Goal: Check status: Check status

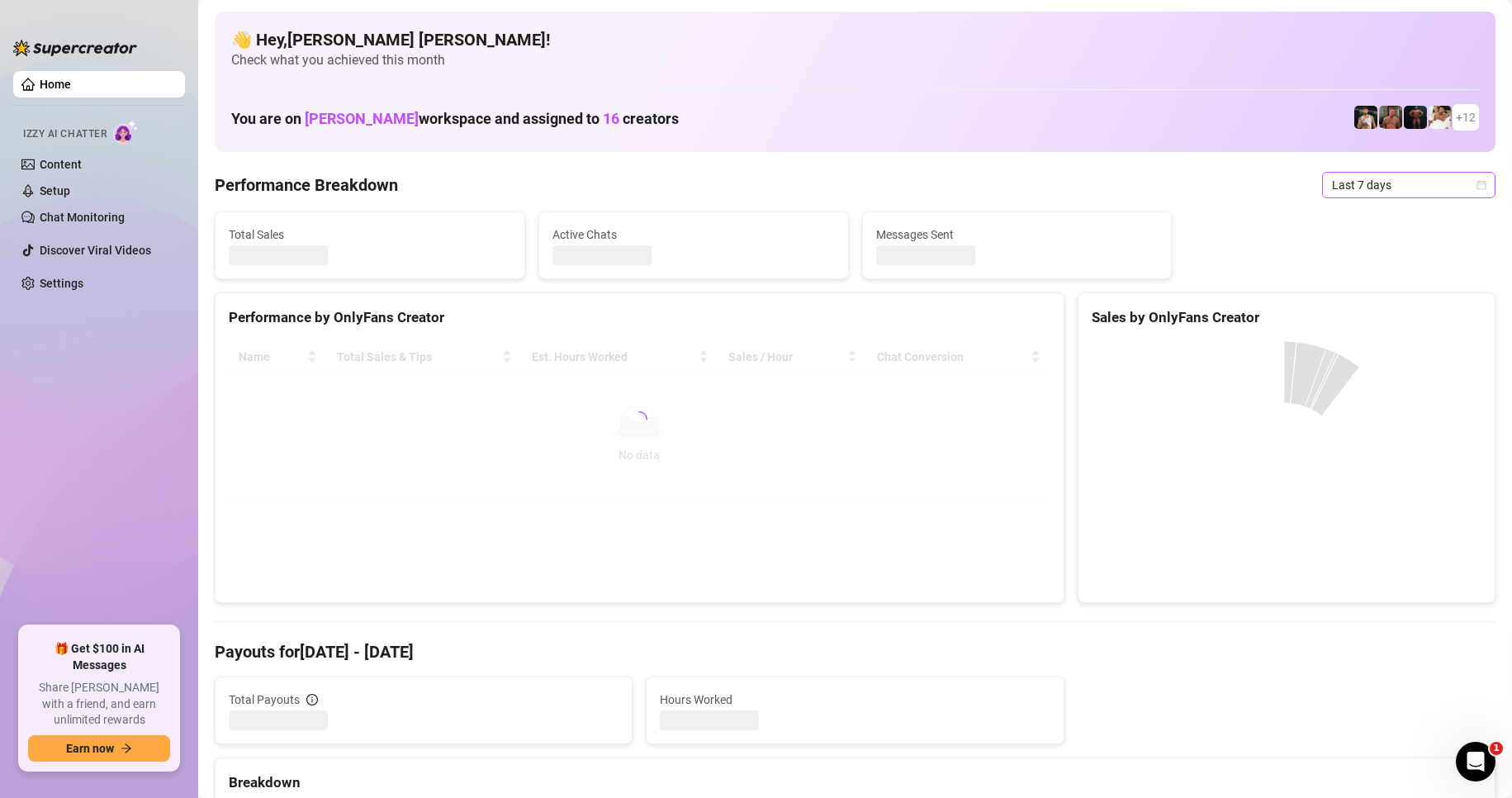
click at [1352, 189] on span "Last 7 days" at bounding box center [1408, 185] width 154 height 25
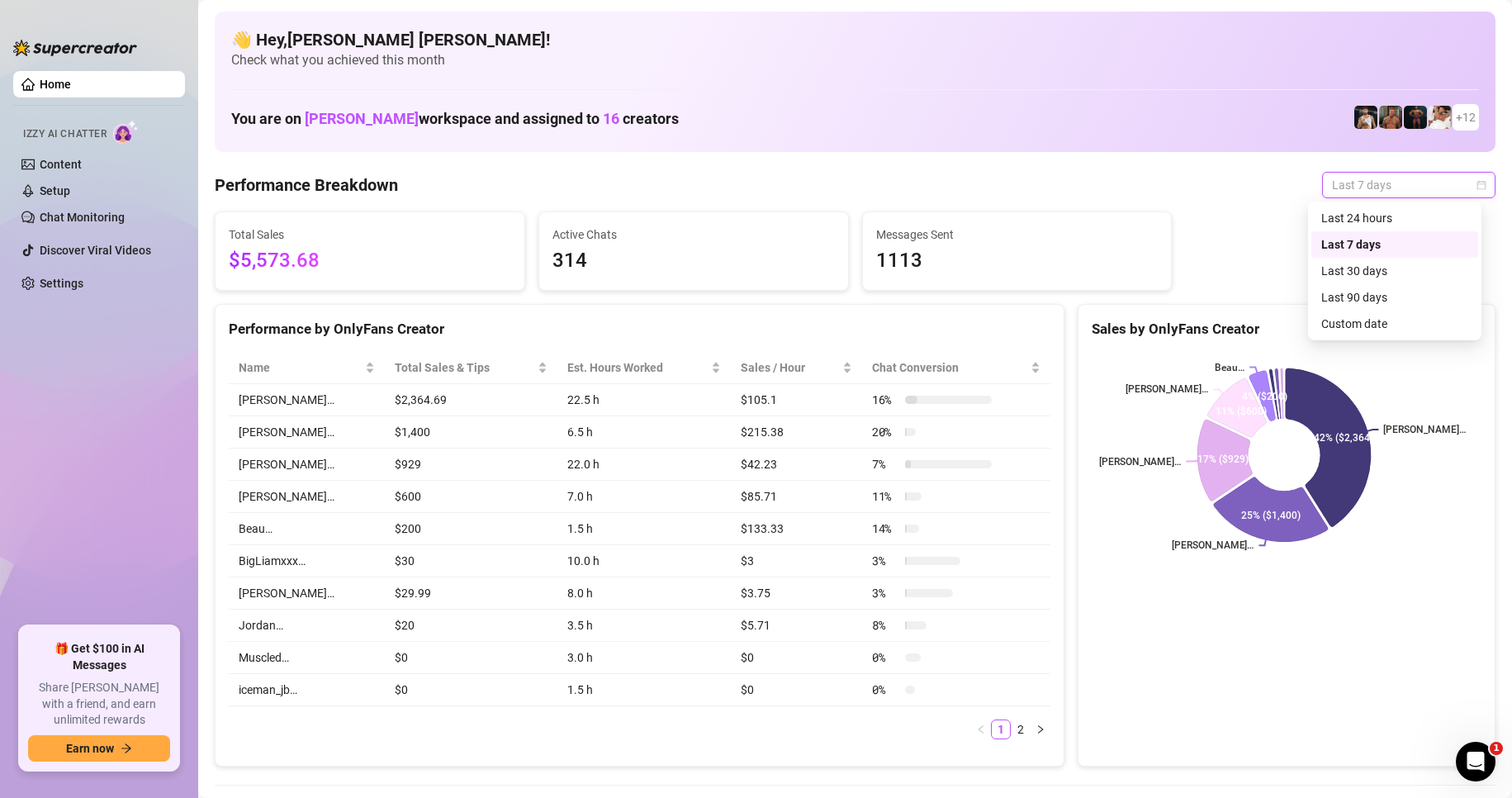
click at [1350, 208] on div "Last 24 hours" at bounding box center [1395, 218] width 167 height 26
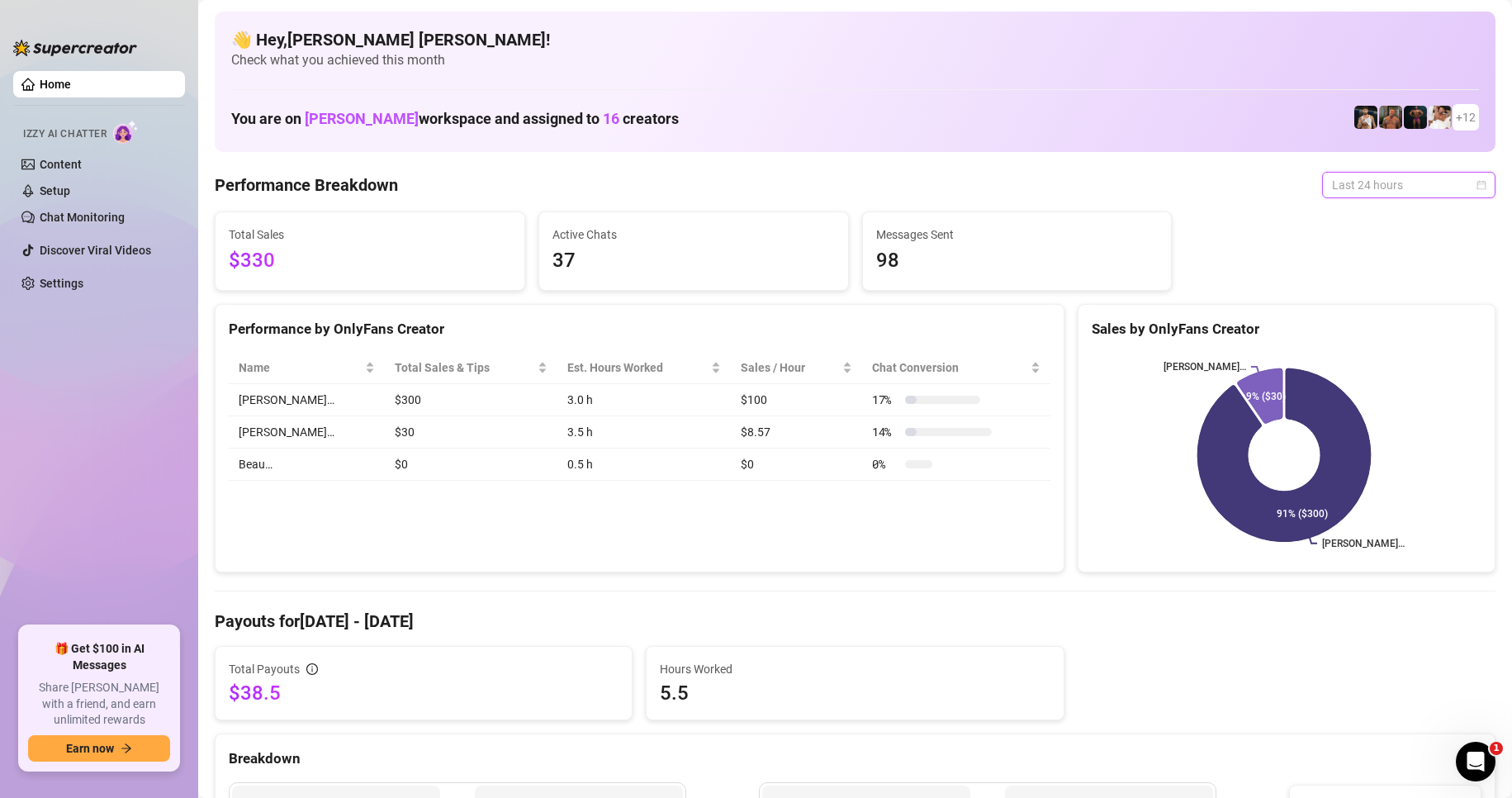
click at [1342, 188] on span "Last 24 hours" at bounding box center [1408, 185] width 154 height 25
click at [1314, 321] on div "Custom date" at bounding box center [1395, 324] width 167 height 26
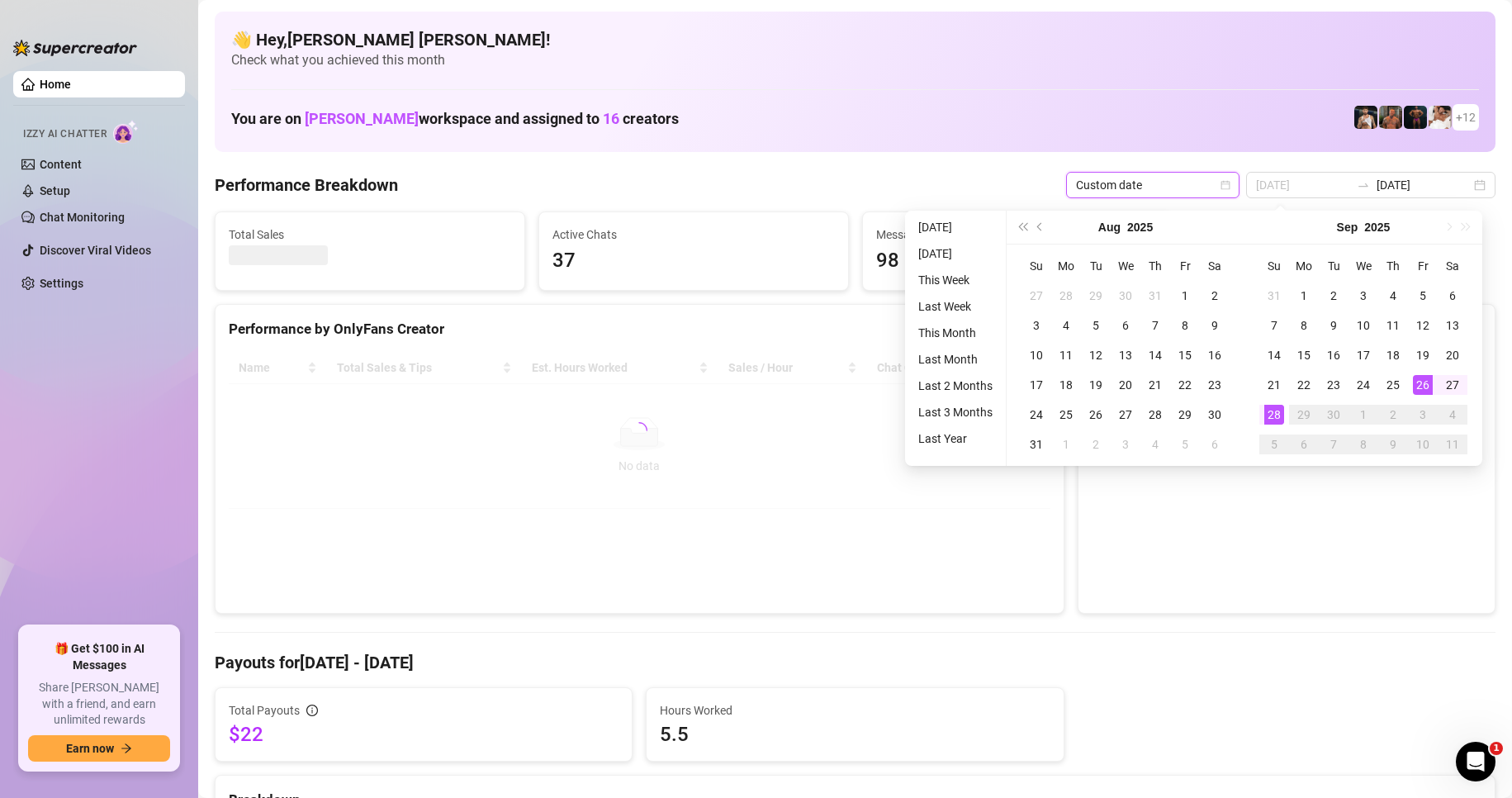
type input "[DATE]"
click at [1421, 385] on div "26" at bounding box center [1422, 385] width 20 height 20
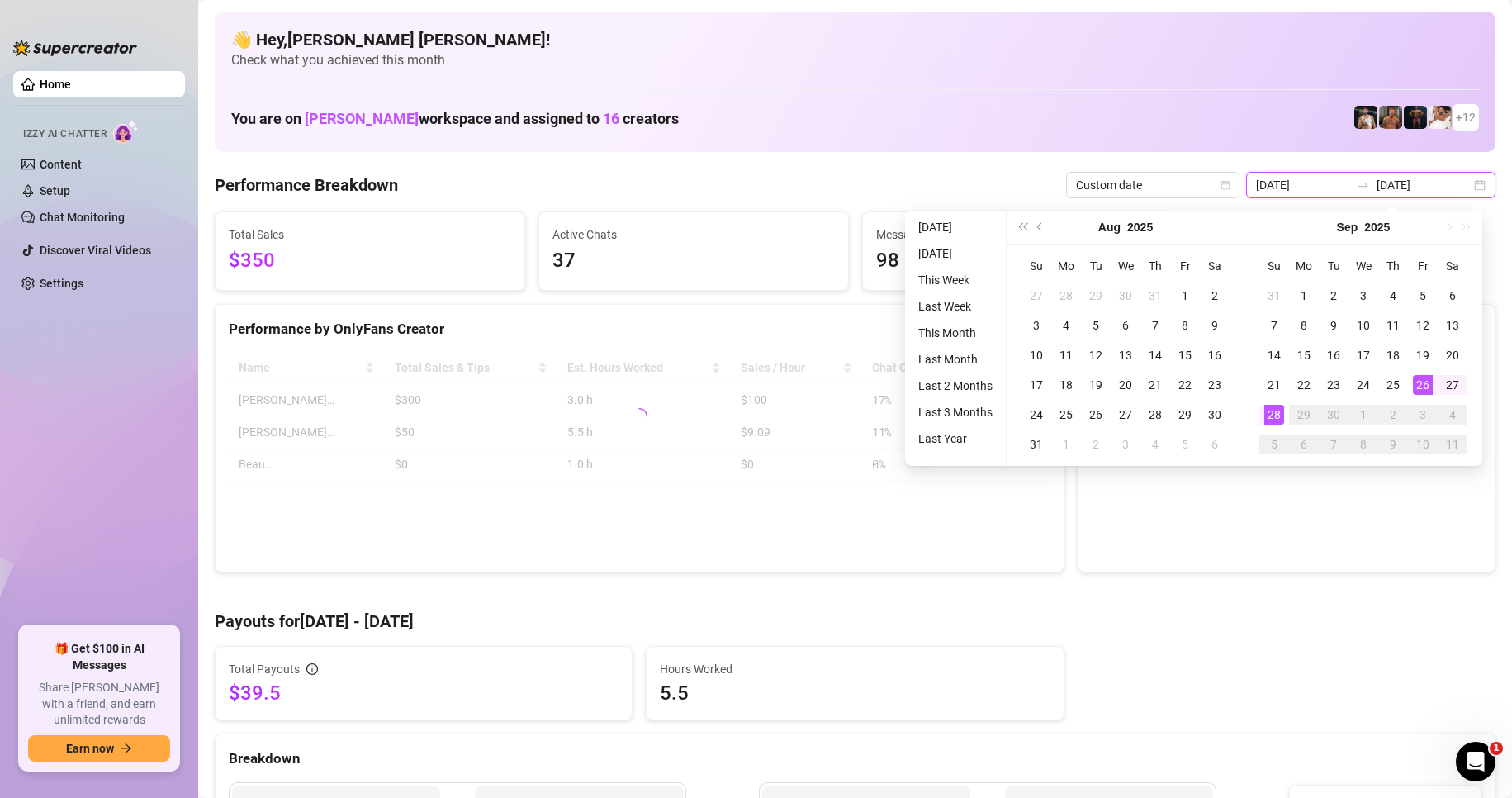
type input "[DATE]"
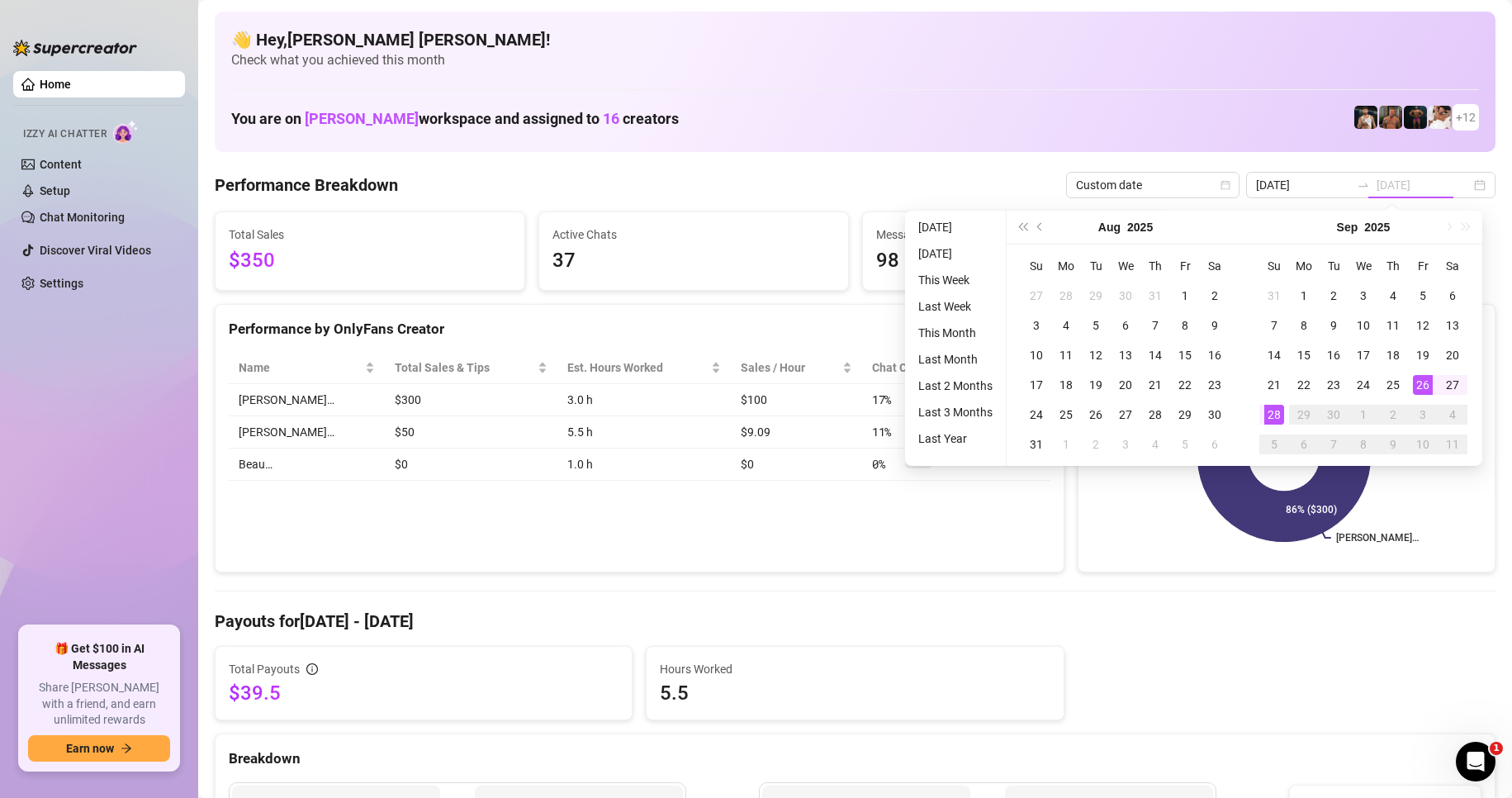
click at [1269, 413] on div "28" at bounding box center [1274, 414] width 20 height 20
type input "[DATE]"
